Goal: Find specific page/section: Find specific page/section

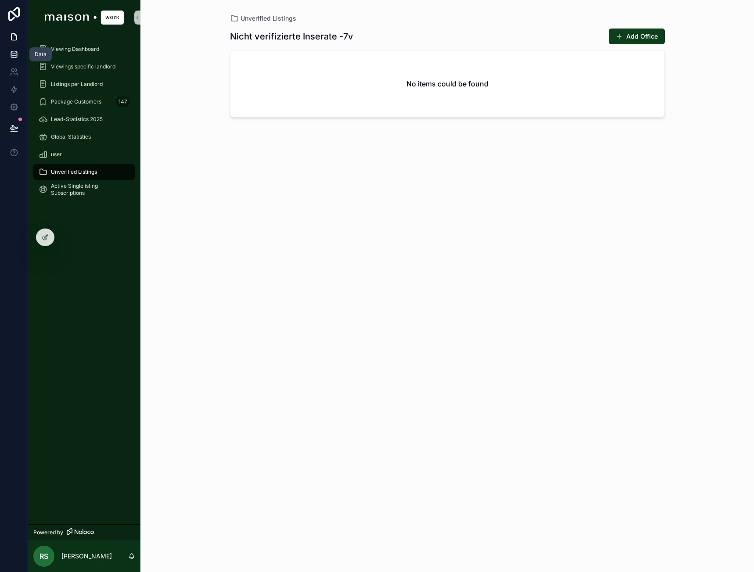
click at [11, 54] on icon at bounding box center [14, 56] width 6 height 4
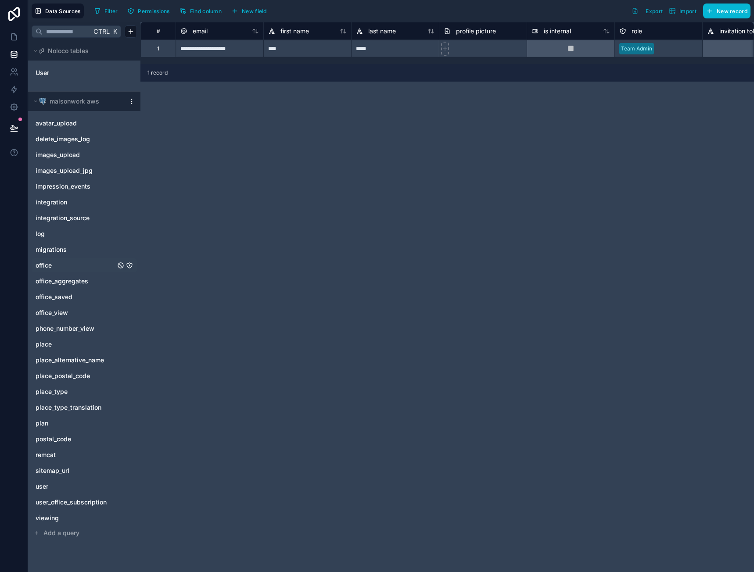
click at [50, 270] on div "office" at bounding box center [84, 265] width 105 height 14
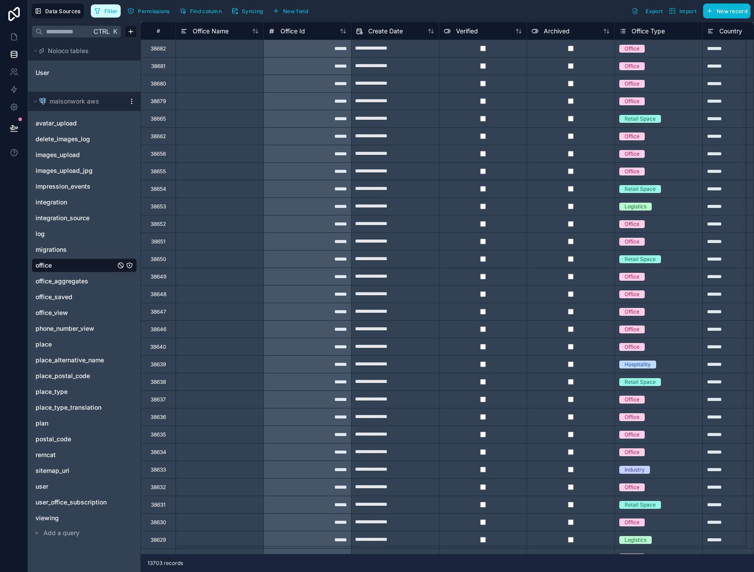
click at [108, 17] on button "Filter" at bounding box center [106, 10] width 30 height 13
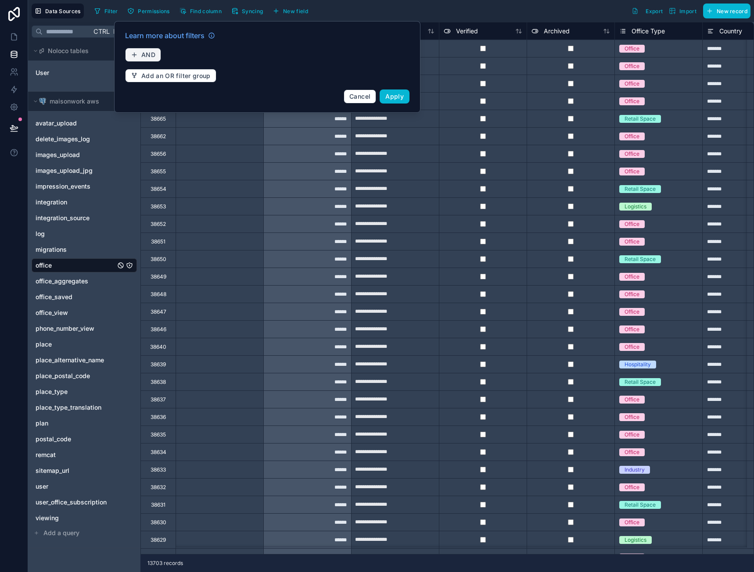
click at [154, 53] on span "AND" at bounding box center [148, 55] width 14 height 8
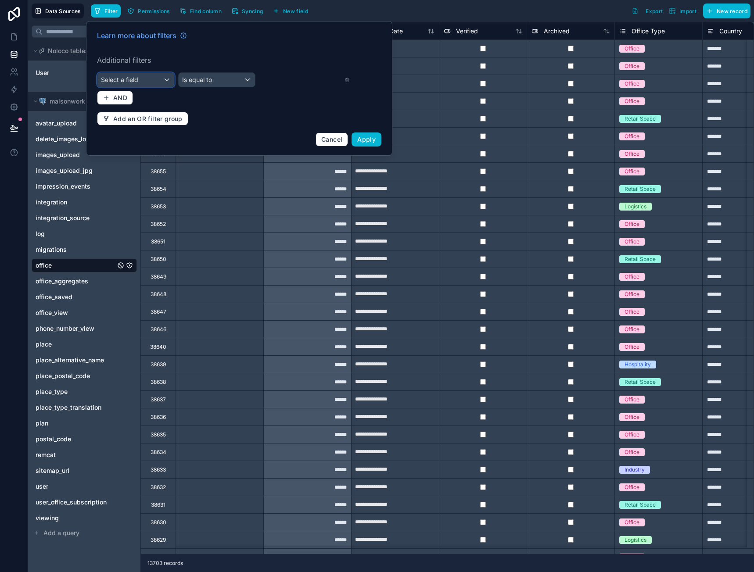
click at [172, 82] on div "Select a field" at bounding box center [135, 80] width 77 height 14
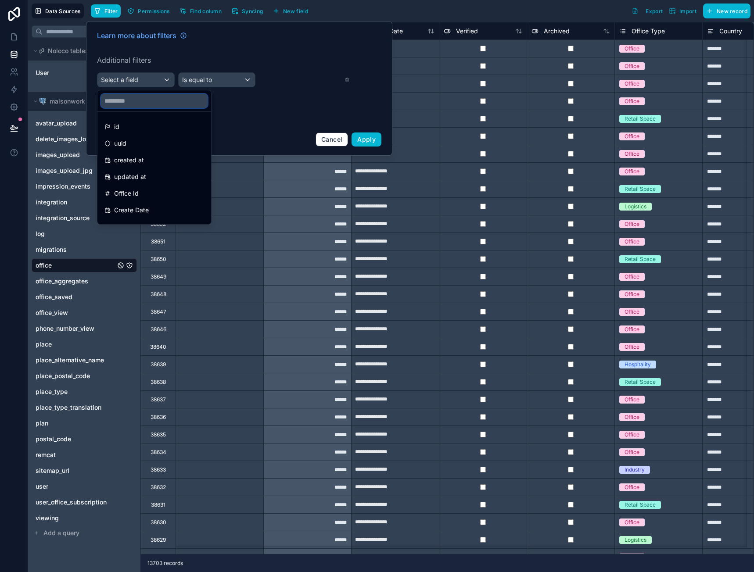
click at [157, 95] on input "text" at bounding box center [154, 101] width 107 height 14
click at [139, 201] on ul "id uuid created at updated at Office Id Create Date Office Name Verified Archiv…" at bounding box center [154, 168] width 114 height 112
click at [139, 196] on span "Office Id" at bounding box center [126, 193] width 25 height 11
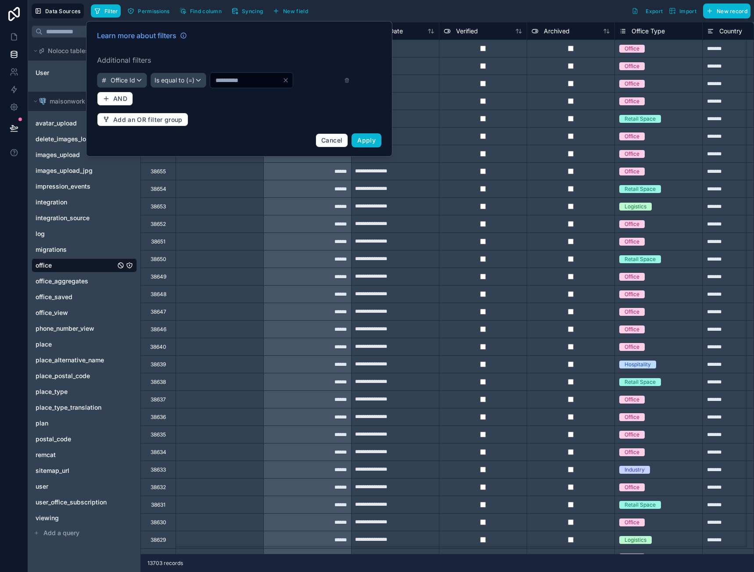
click at [228, 85] on input "*" at bounding box center [246, 80] width 72 height 12
type input "*****"
click at [364, 145] on button "Apply" at bounding box center [366, 140] width 30 height 14
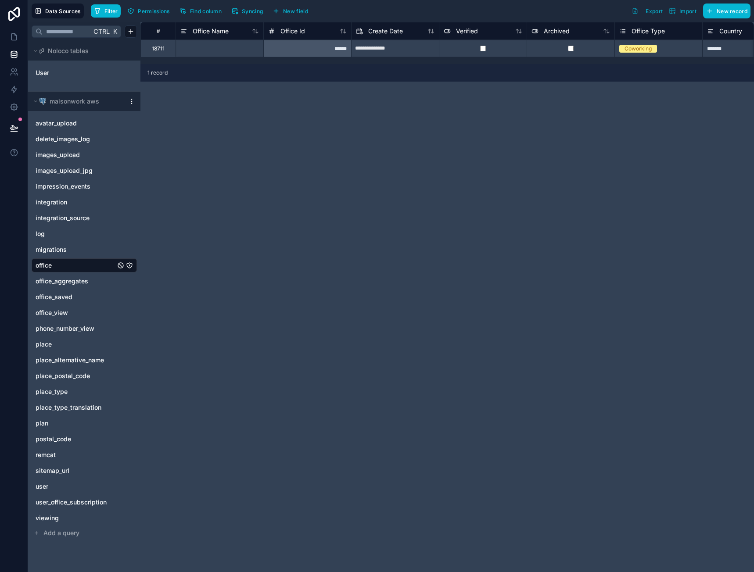
click at [73, 267] on link "office" at bounding box center [76, 265] width 80 height 9
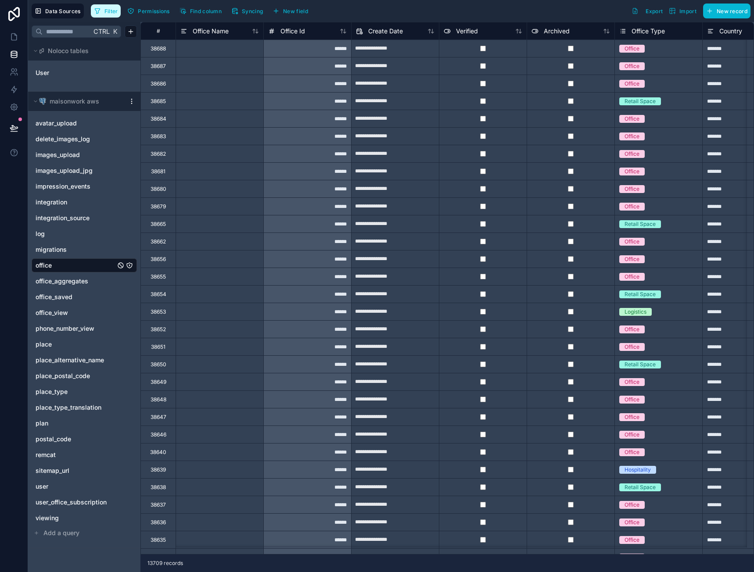
click at [113, 9] on span "Filter" at bounding box center [111, 11] width 14 height 7
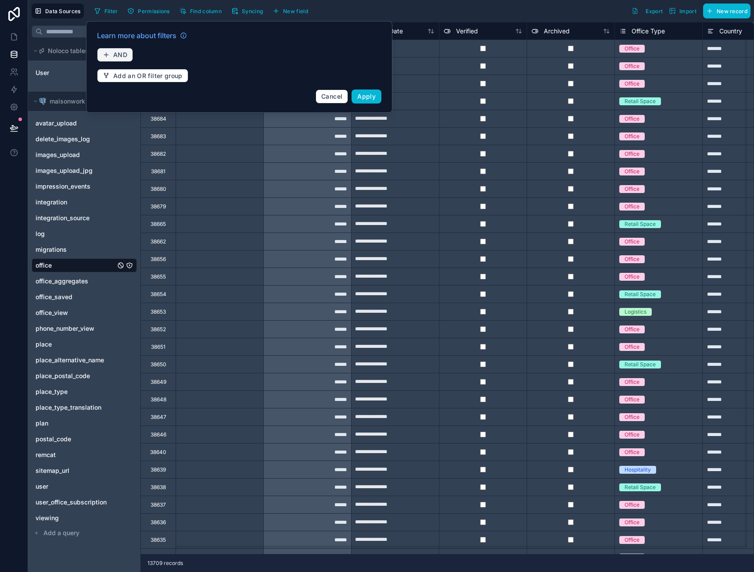
click at [119, 57] on span "AND" at bounding box center [120, 55] width 14 height 8
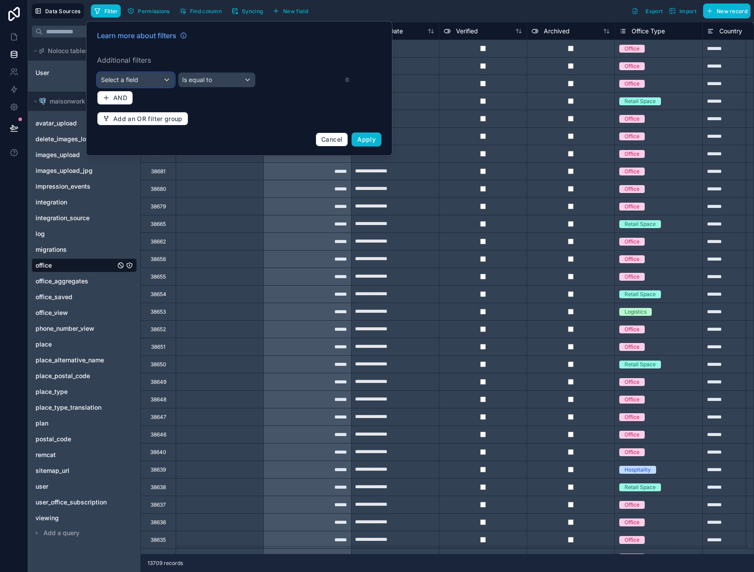
click at [135, 75] on div "Select a field" at bounding box center [135, 80] width 77 height 14
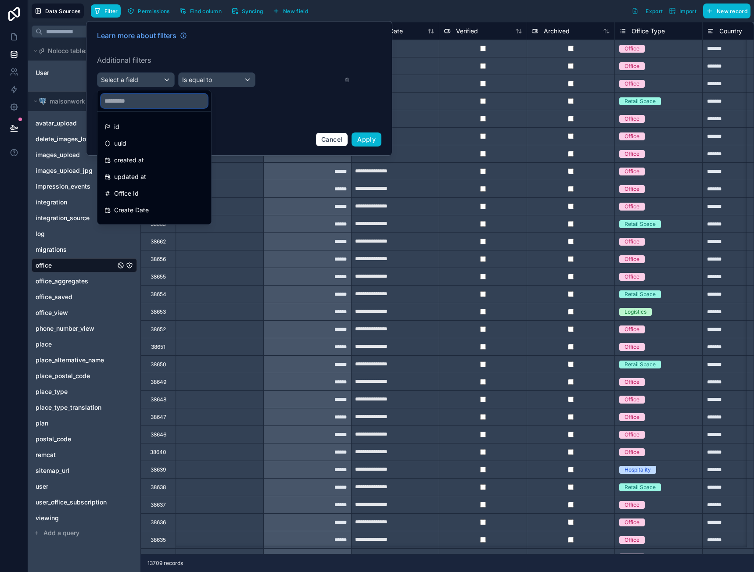
click at [142, 94] on input "text" at bounding box center [154, 101] width 107 height 14
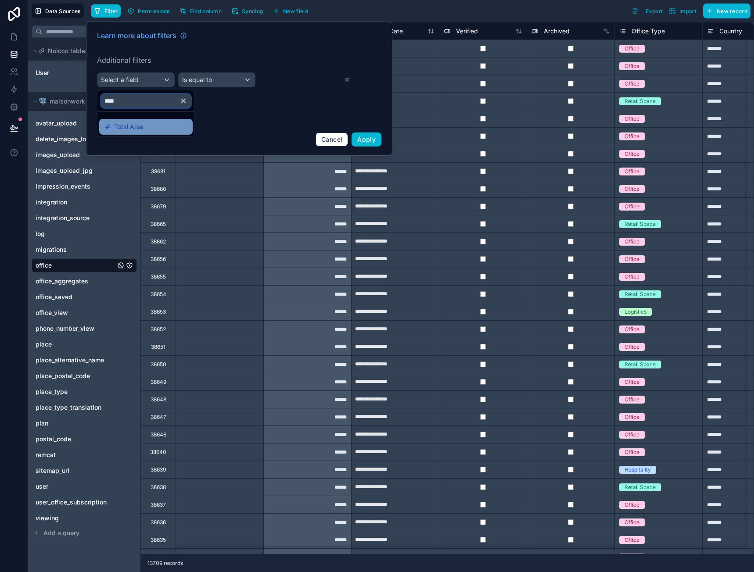
type input "****"
click at [131, 122] on span "Total Area" at bounding box center [128, 127] width 29 height 11
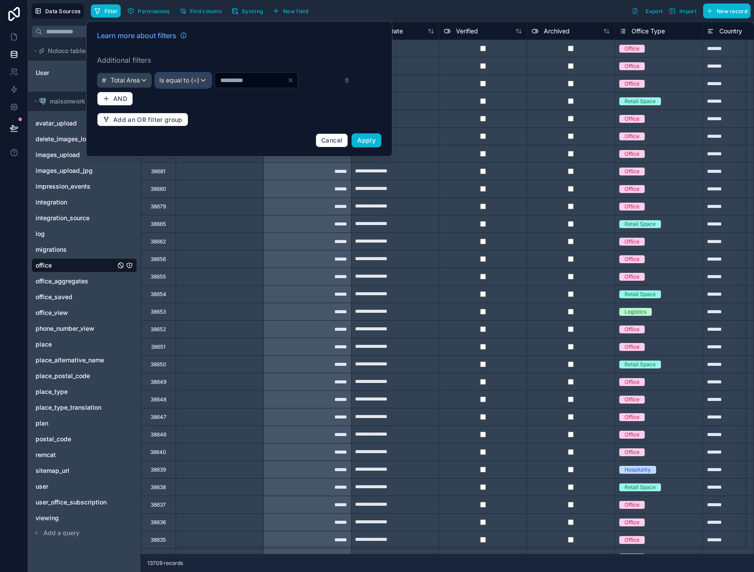
click at [179, 82] on span "Is equal to (=)" at bounding box center [179, 80] width 40 height 9
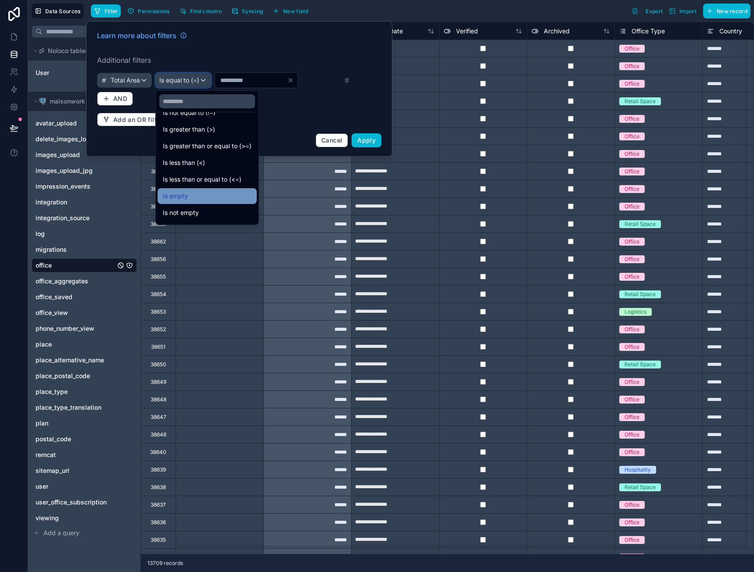
scroll to position [62, 0]
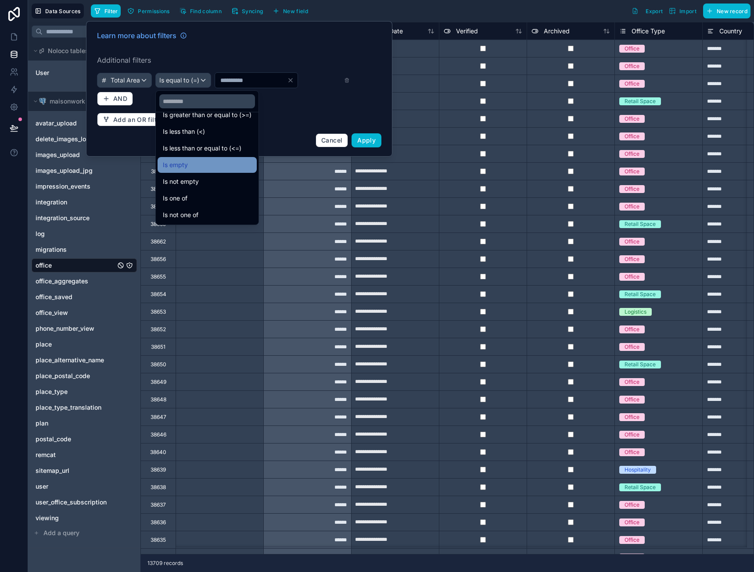
click at [196, 171] on div "Is empty" at bounding box center [206, 165] width 99 height 16
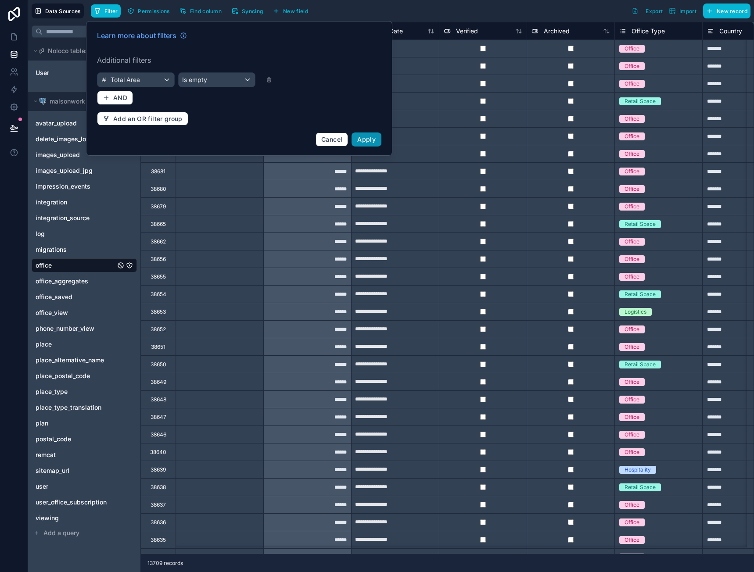
click at [372, 140] on span "Apply" at bounding box center [366, 139] width 18 height 7
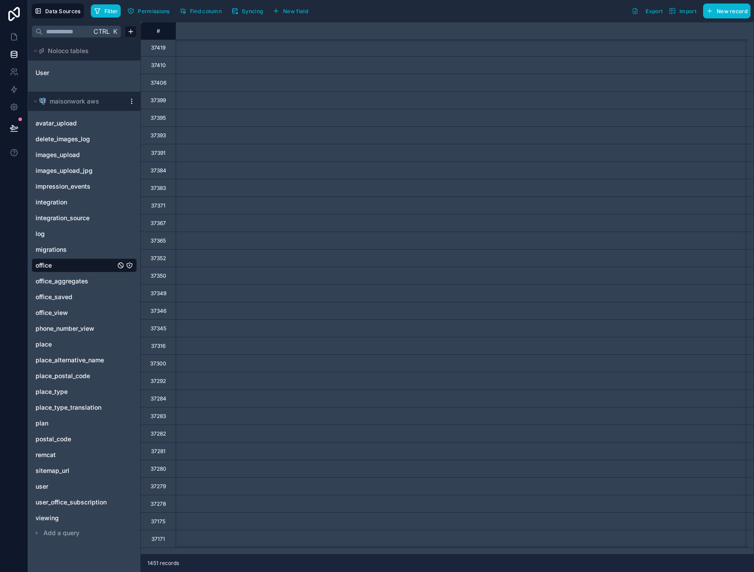
scroll to position [2124, 0]
